Goal: Task Accomplishment & Management: Manage account settings

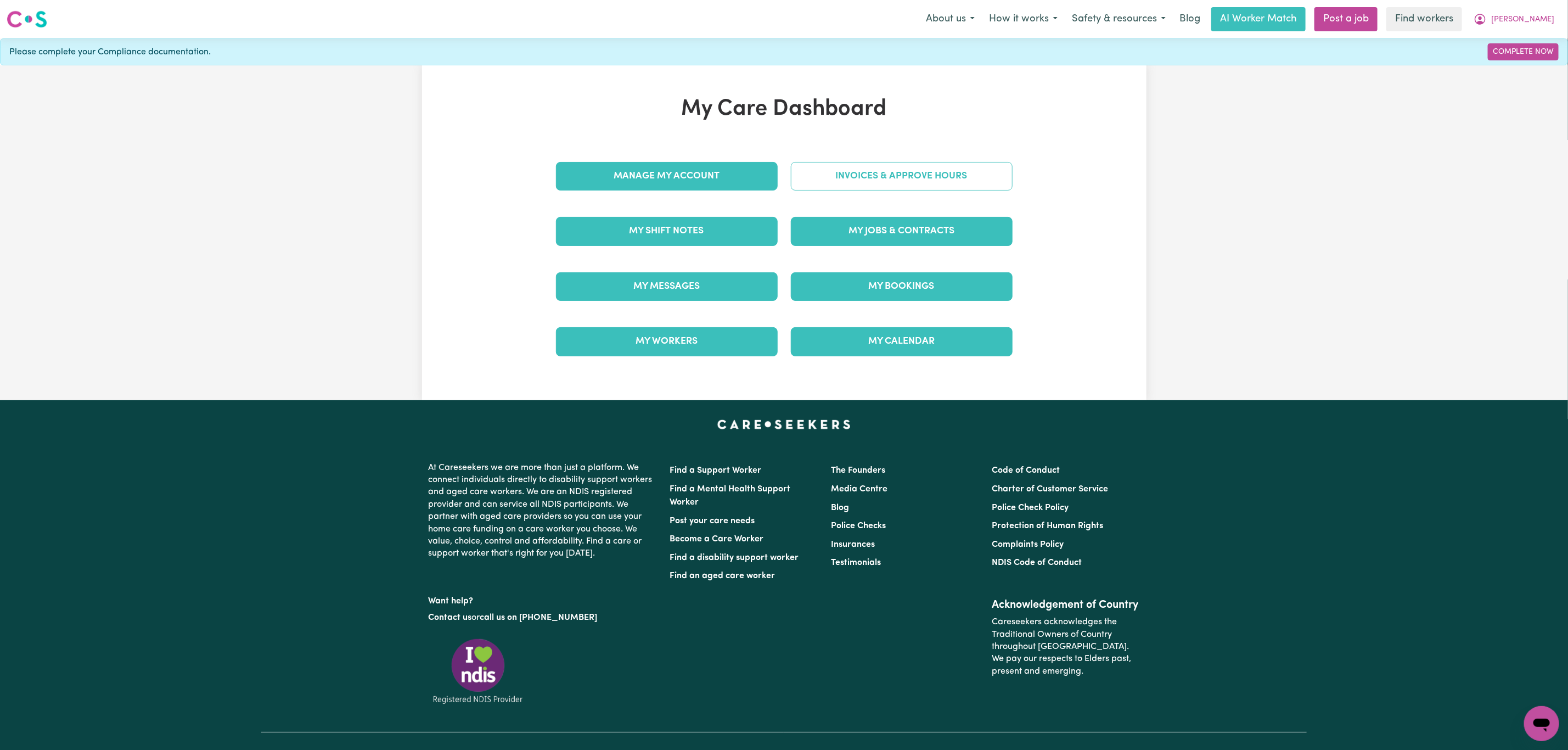
click at [882, 175] on link "Invoices & Approve Hours" at bounding box center [902, 175] width 222 height 28
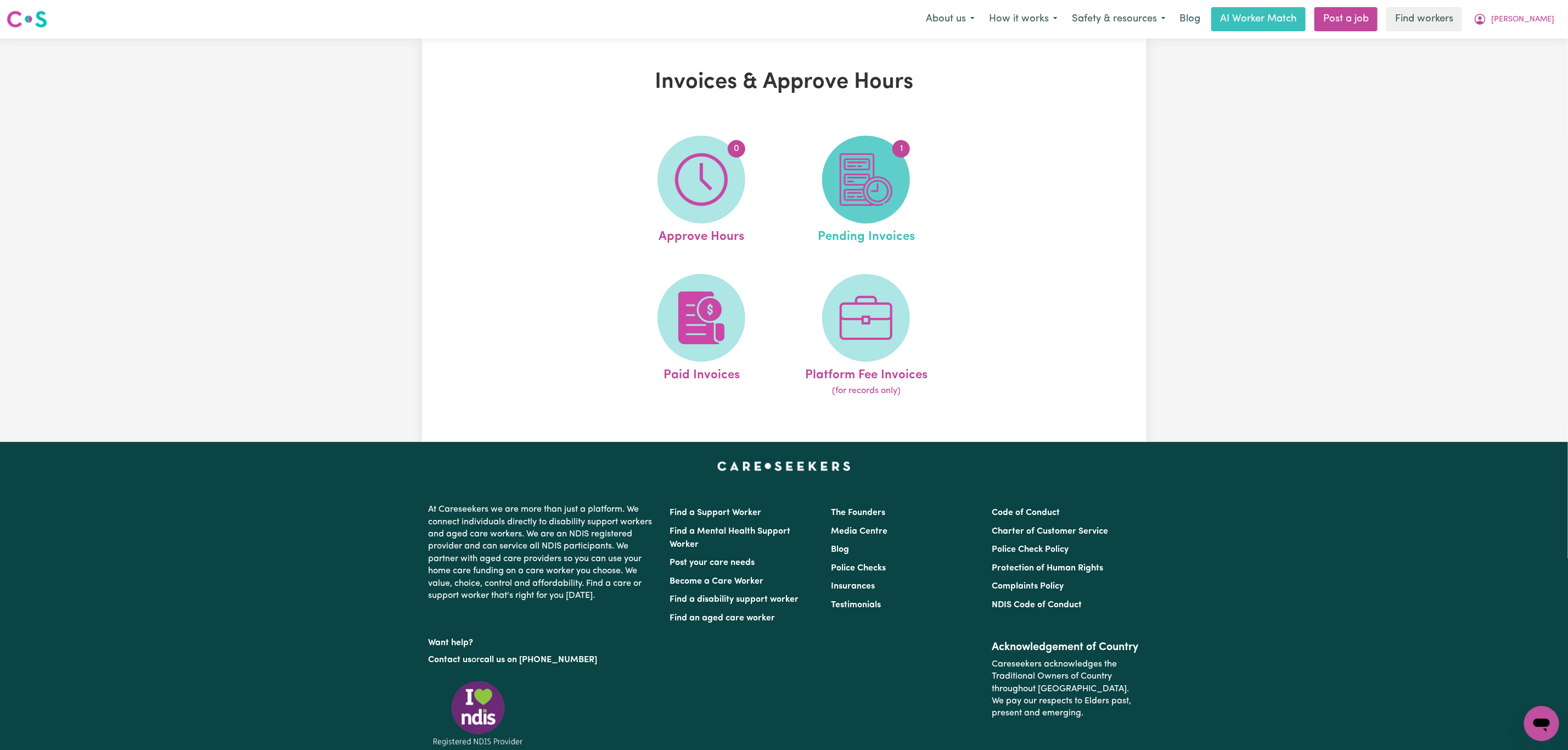
click at [873, 177] on img at bounding box center [866, 179] width 52 height 52
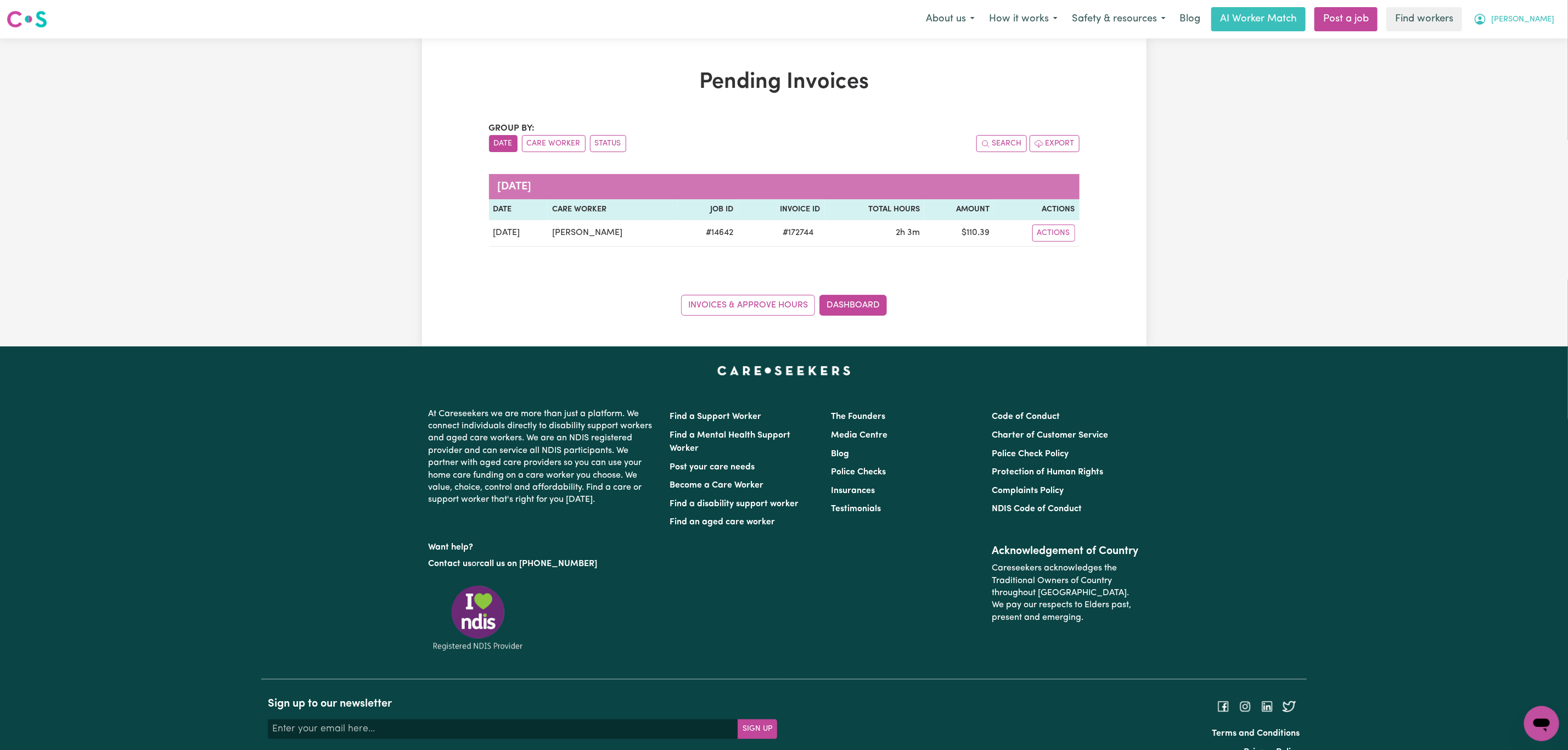
click at [1549, 8] on button "[PERSON_NAME]" at bounding box center [1514, 19] width 95 height 23
click at [1537, 13] on button "[PERSON_NAME]" at bounding box center [1514, 19] width 95 height 23
click at [1536, 25] on button "[PERSON_NAME]" at bounding box center [1514, 19] width 95 height 23
click at [1521, 58] on link "Logout" at bounding box center [1517, 63] width 87 height 21
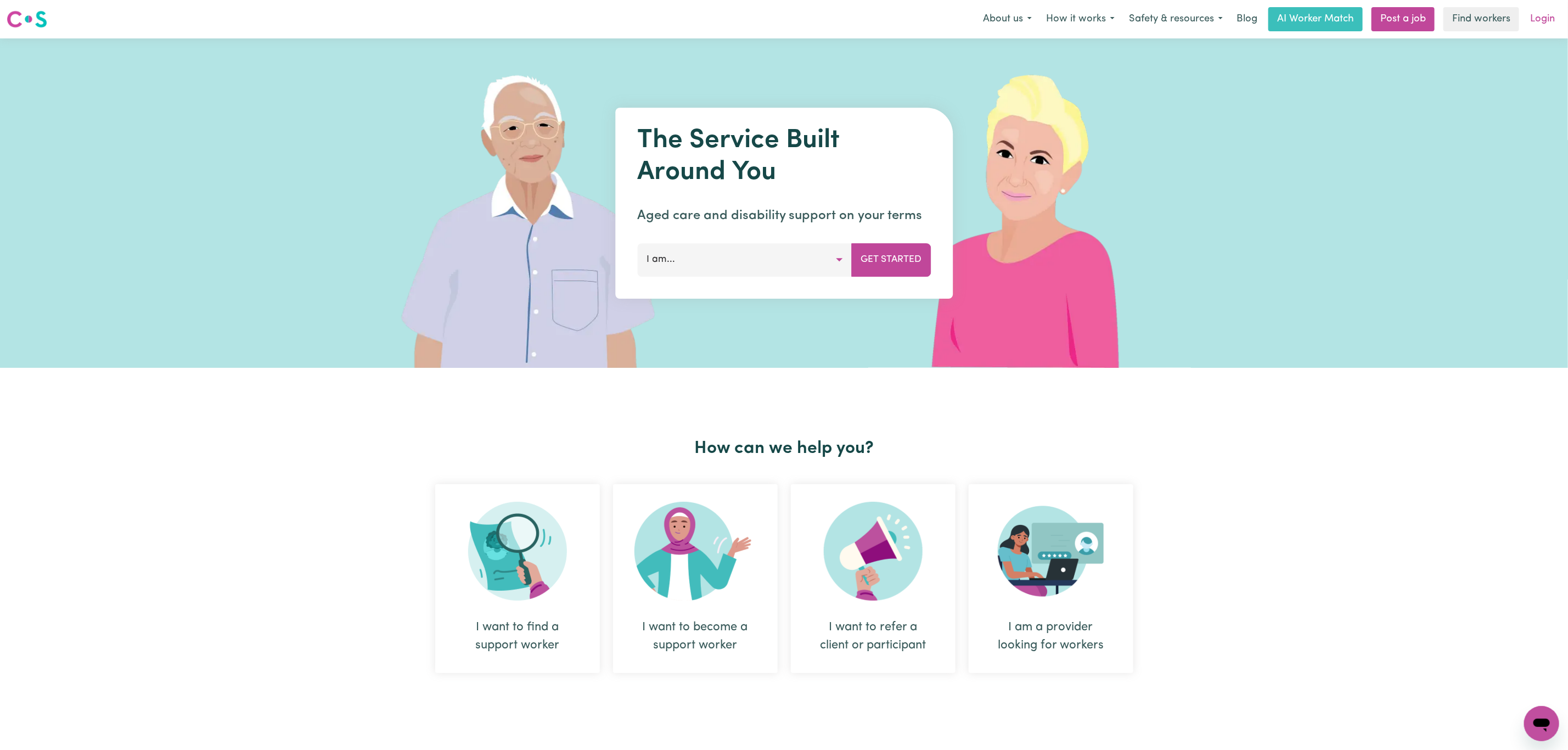
click at [1543, 15] on link "Login" at bounding box center [1542, 19] width 38 height 24
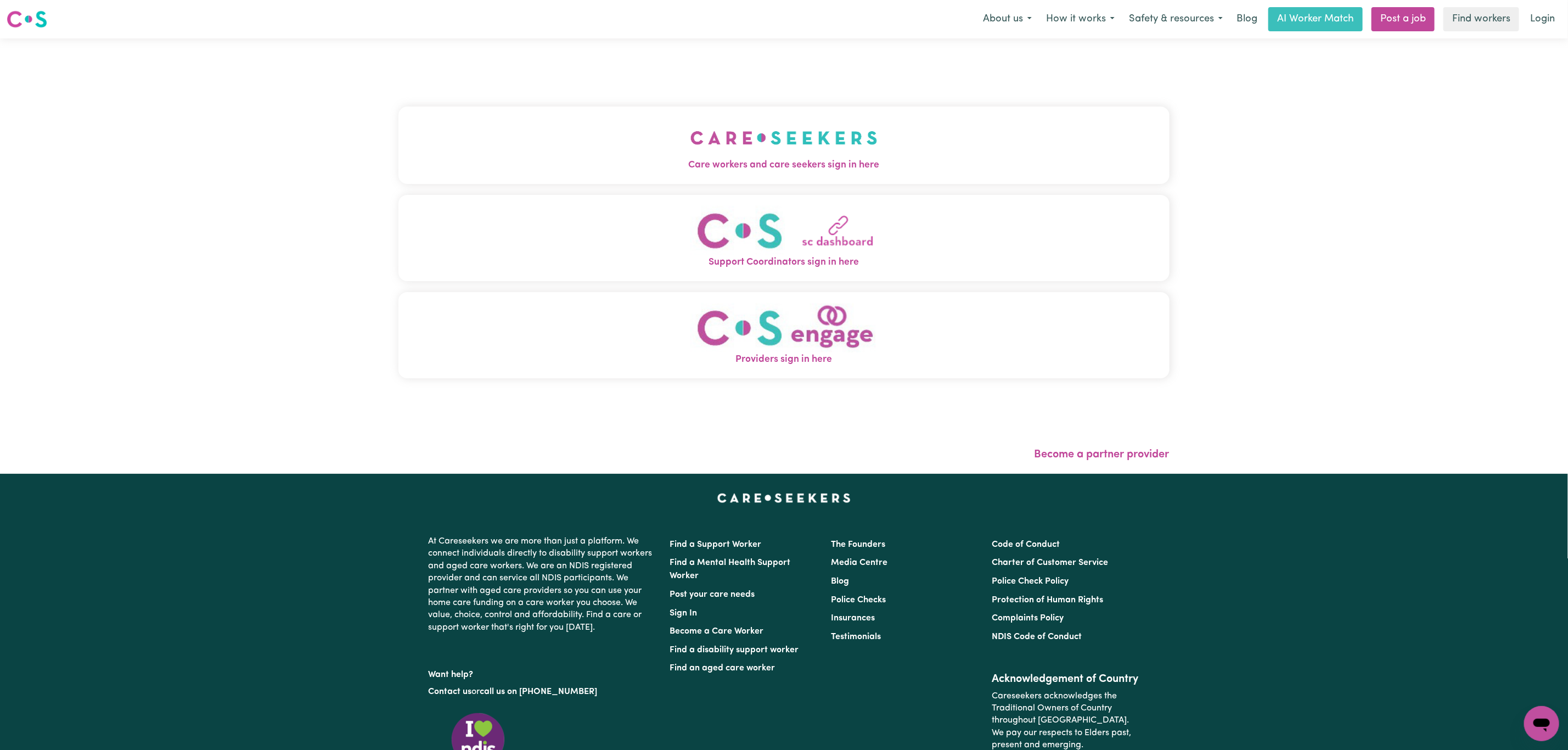
click at [833, 138] on img "Care workers and care seekers sign in here" at bounding box center [784, 138] width 187 height 40
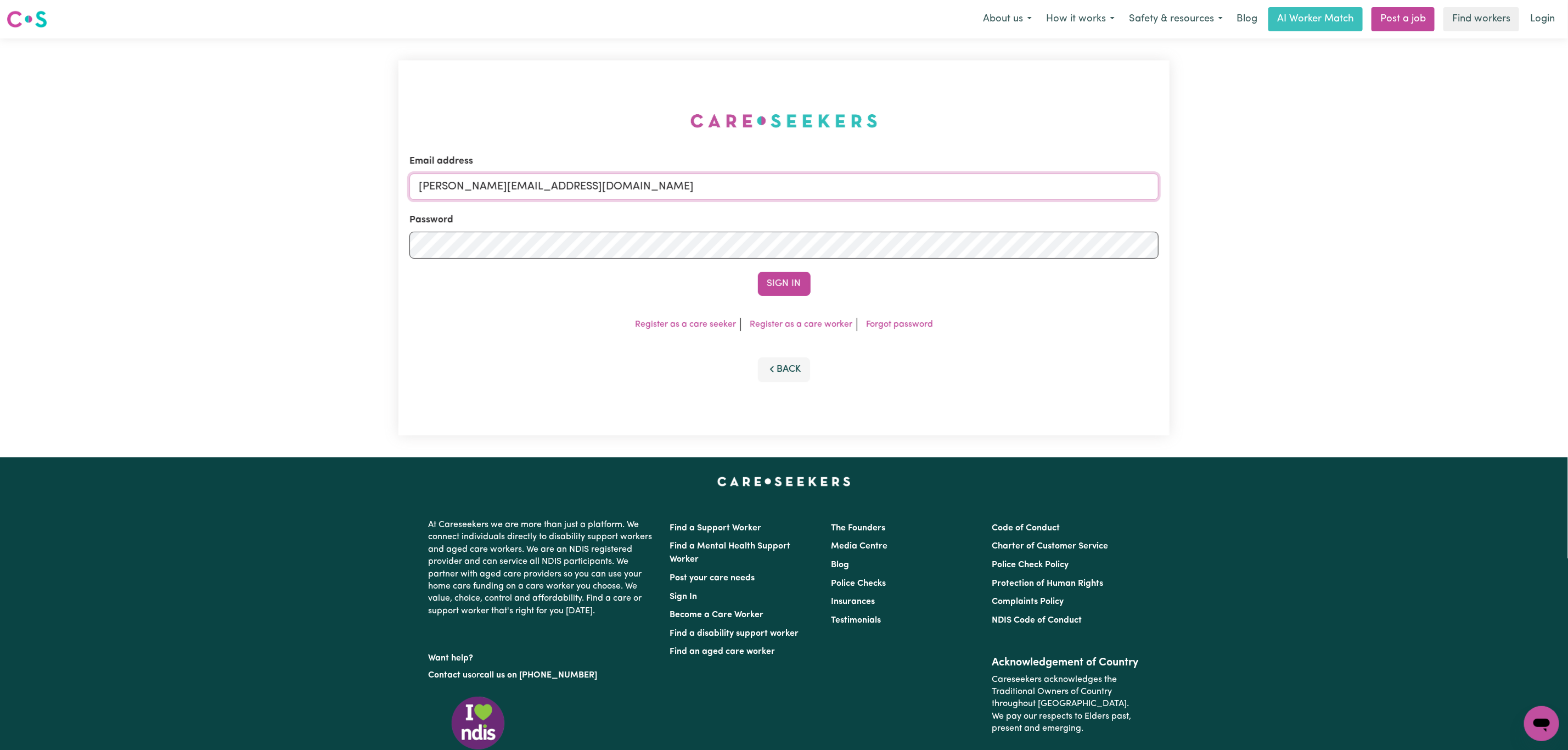
click at [550, 194] on input "[PERSON_NAME][EMAIL_ADDRESS][DOMAIN_NAME]" at bounding box center [784, 187] width 749 height 27
drag, startPoint x: 484, startPoint y: 187, endPoint x: 912, endPoint y: 192, distance: 428.0
click at [912, 192] on input "[EMAIL_ADDRESS][PERSON_NAME][DOMAIN_NAME]" at bounding box center [784, 187] width 749 height 27
type input "superuser~[EMAIL_ADDRESS][DOMAIN_NAME]"
click at [769, 274] on button "Sign In" at bounding box center [784, 284] width 52 height 24
